Goal: Find contact information: Find contact information

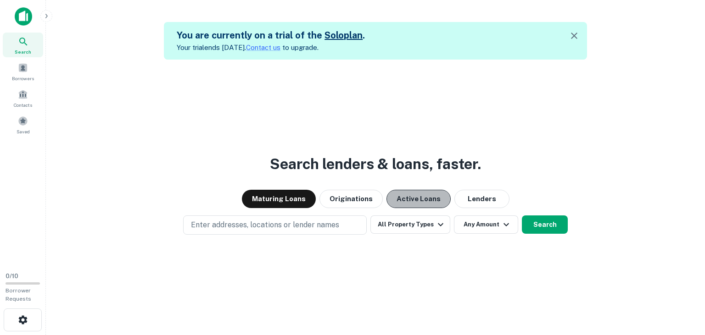
click at [421, 194] on button "Active Loans" at bounding box center [418, 199] width 64 height 18
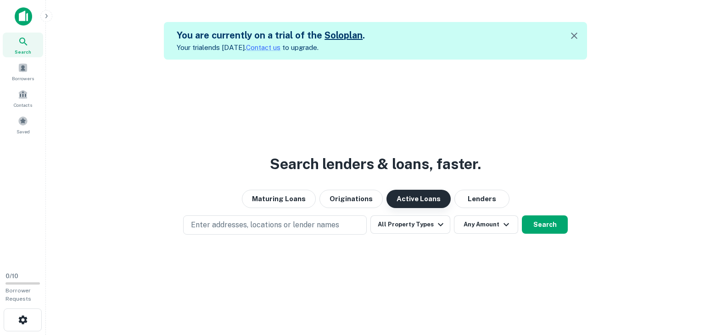
scroll to position [15, 0]
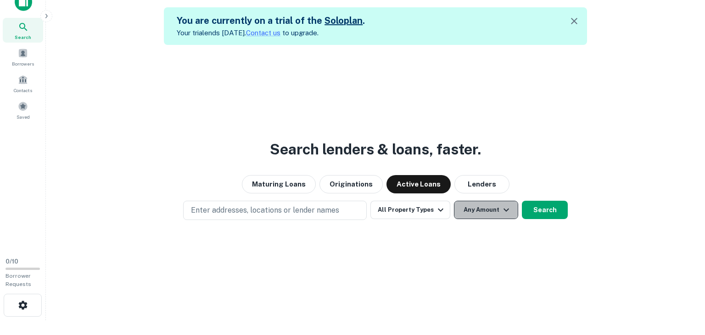
click at [489, 206] on button "Any Amount" at bounding box center [486, 210] width 64 height 18
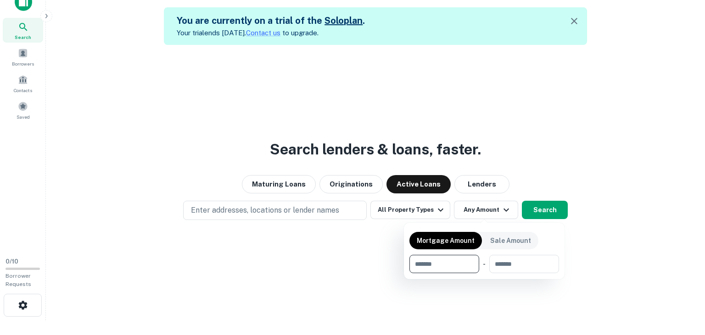
click at [441, 270] on input "number" at bounding box center [440, 264] width 63 height 18
type input "******"
click at [590, 244] on div at bounding box center [352, 167] width 705 height 335
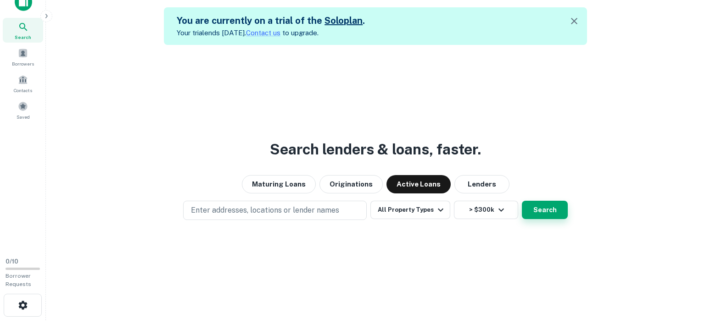
click at [546, 215] on button "Search" at bounding box center [545, 210] width 46 height 18
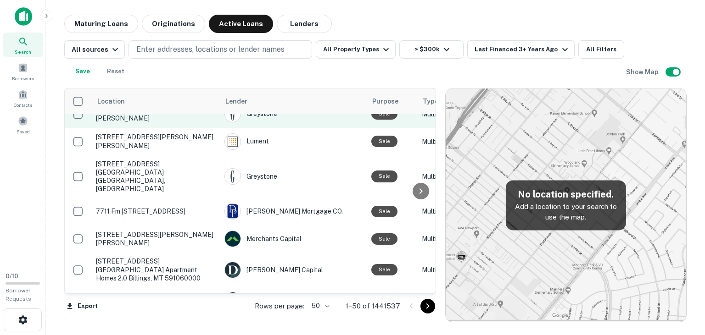
scroll to position [724, 0]
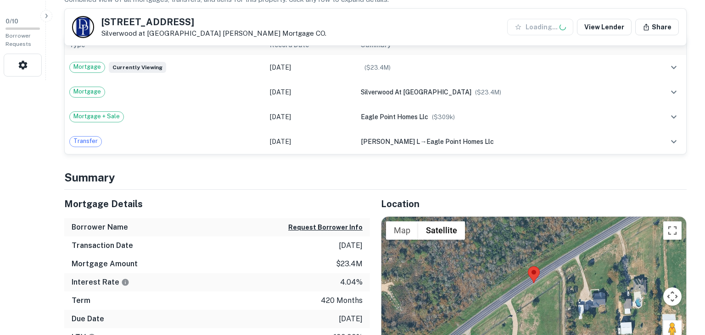
scroll to position [257, 0]
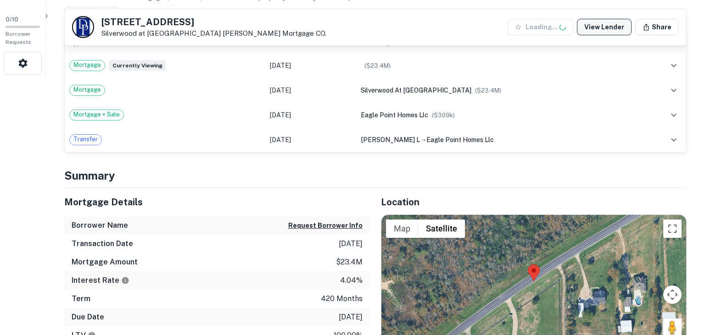
click at [595, 26] on link "View Lender" at bounding box center [604, 27] width 55 height 17
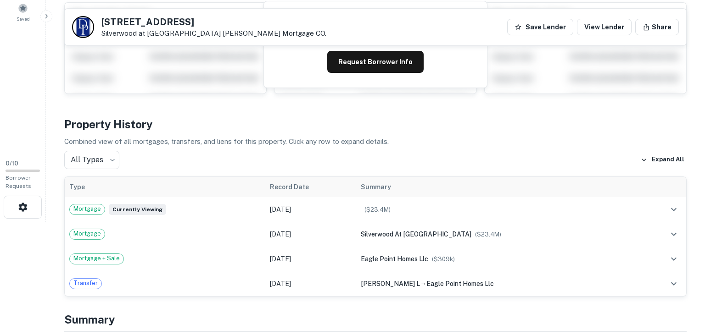
scroll to position [119, 0]
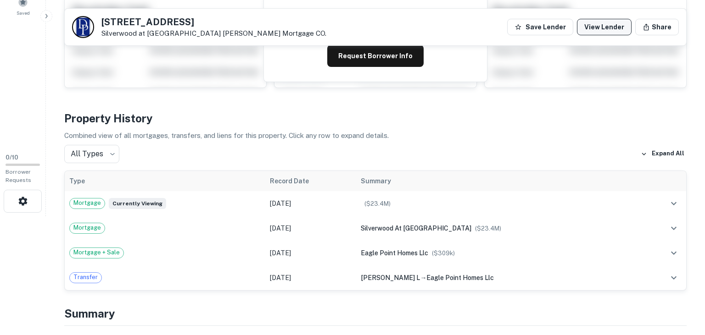
click at [597, 25] on link "View Lender" at bounding box center [604, 27] width 55 height 17
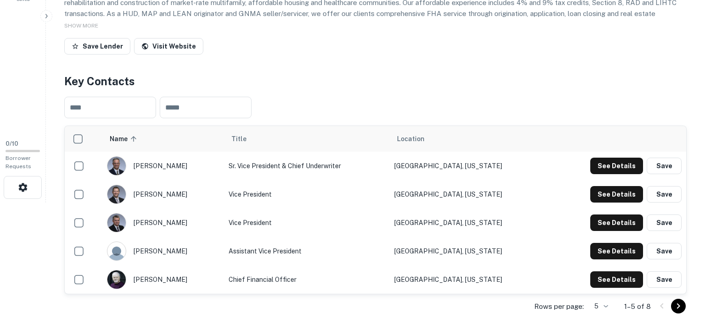
scroll to position [132, 0]
click at [619, 168] on button "See Details" at bounding box center [616, 166] width 53 height 17
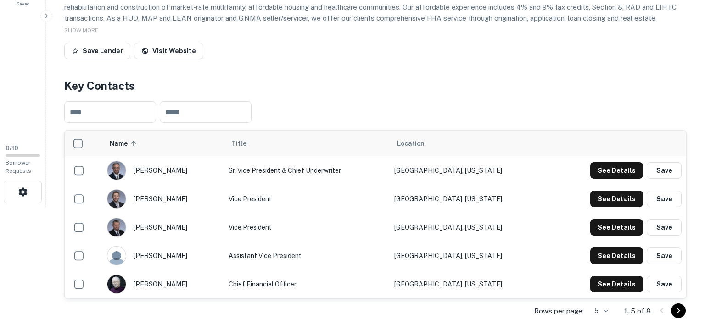
scroll to position [134, 0]
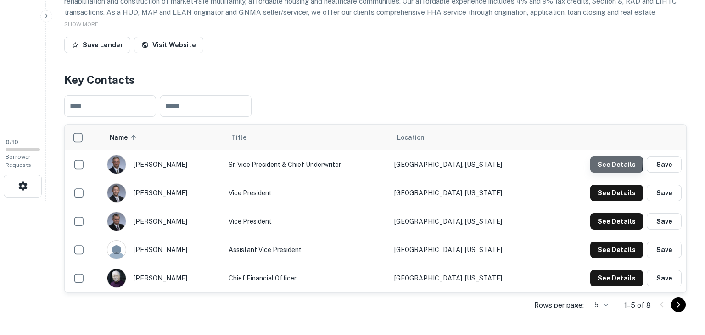
click at [600, 162] on button "See Details" at bounding box center [616, 164] width 53 height 17
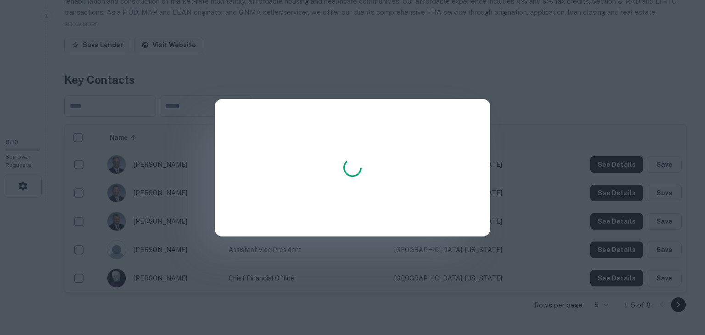
click at [441, 70] on div at bounding box center [352, 167] width 705 height 335
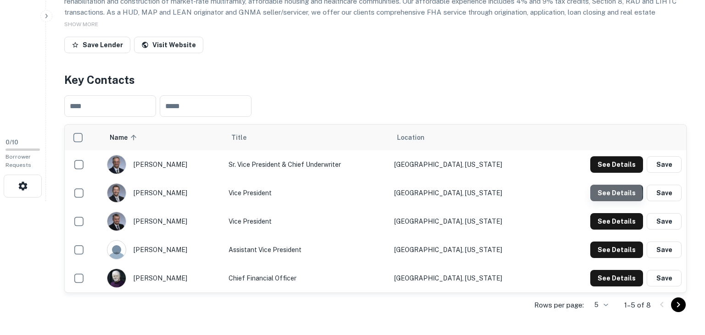
click at [614, 194] on button "See Details" at bounding box center [616, 193] width 53 height 17
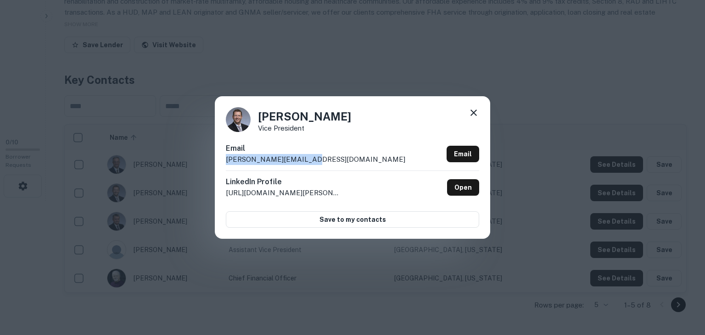
drag, startPoint x: 327, startPoint y: 161, endPoint x: 220, endPoint y: 161, distance: 106.9
click at [220, 161] on div "Patrick Weiman Vice President Email patrickw@davispenn.com Email LinkedIn Profi…" at bounding box center [352, 167] width 275 height 142
copy p "patrickw@davispenn.com"
click at [268, 64] on div "Patrick Weiman Vice President Email patrickw@davispenn.com Email LinkedIn Profi…" at bounding box center [352, 167] width 705 height 335
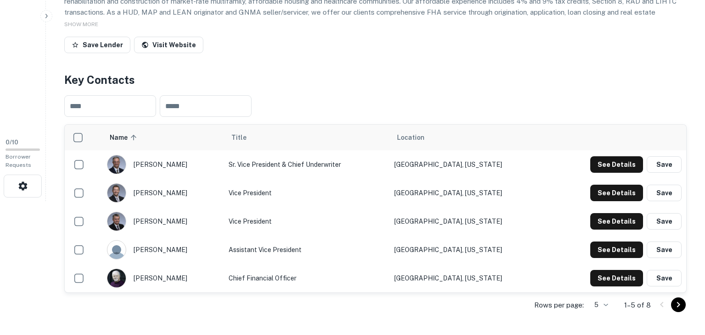
click at [592, 162] on div "See Details Save" at bounding box center [618, 164] width 128 height 17
click at [606, 162] on button "See Details" at bounding box center [616, 164] width 53 height 17
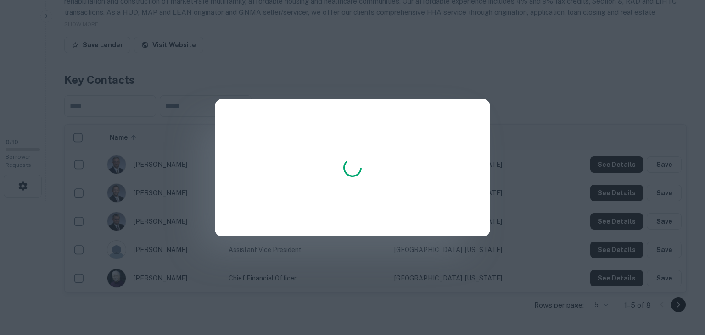
click at [550, 68] on div at bounding box center [352, 167] width 705 height 335
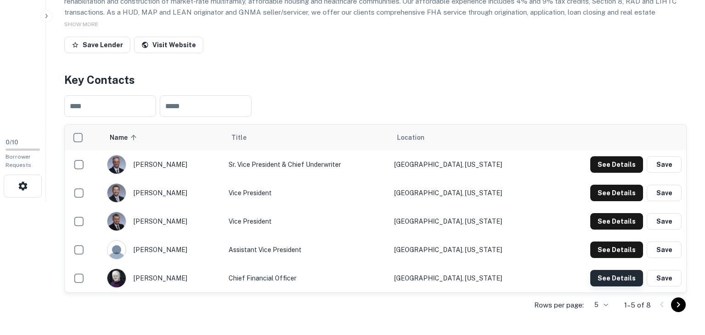
click at [617, 282] on button "See Details" at bounding box center [616, 278] width 53 height 17
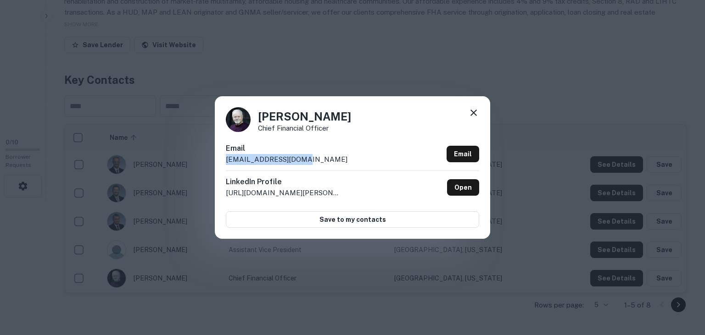
drag, startPoint x: 319, startPoint y: 163, endPoint x: 221, endPoint y: 162, distance: 97.7
click at [221, 162] on div "David Forrest Chief Financial Officer Email davidf@davispenn.com Email LinkedIn…" at bounding box center [352, 167] width 275 height 142
copy p "davidf@davispenn.com"
click at [471, 120] on div at bounding box center [473, 114] width 11 height 14
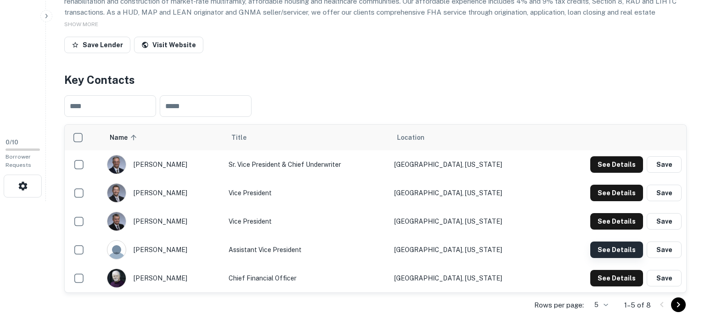
click at [630, 249] on button "See Details" at bounding box center [616, 250] width 53 height 17
